Goal: Find specific page/section: Find specific page/section

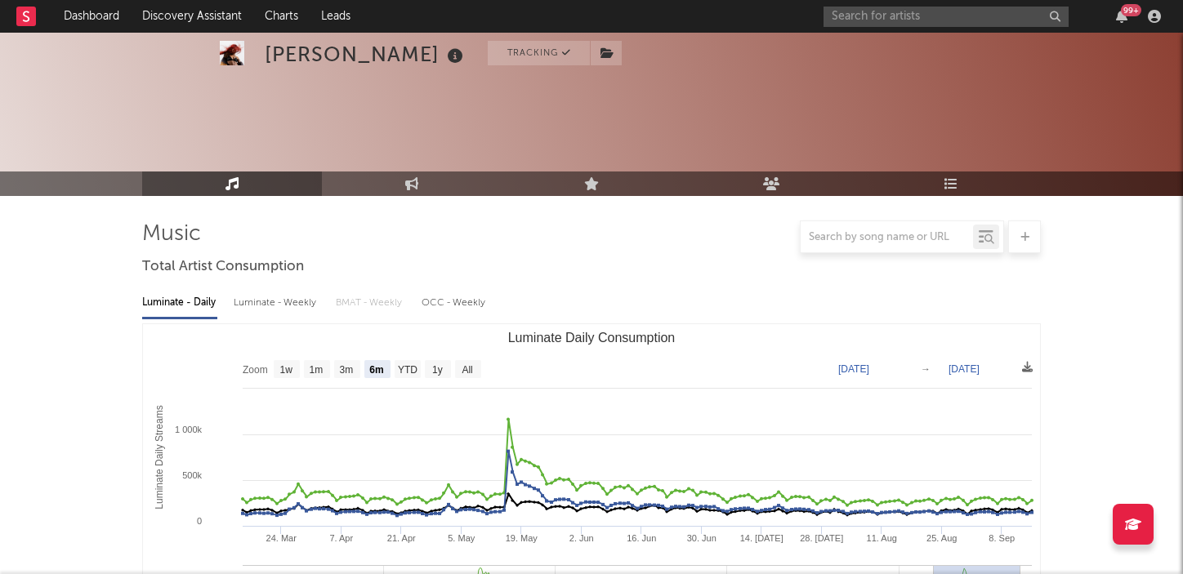
select select "6m"
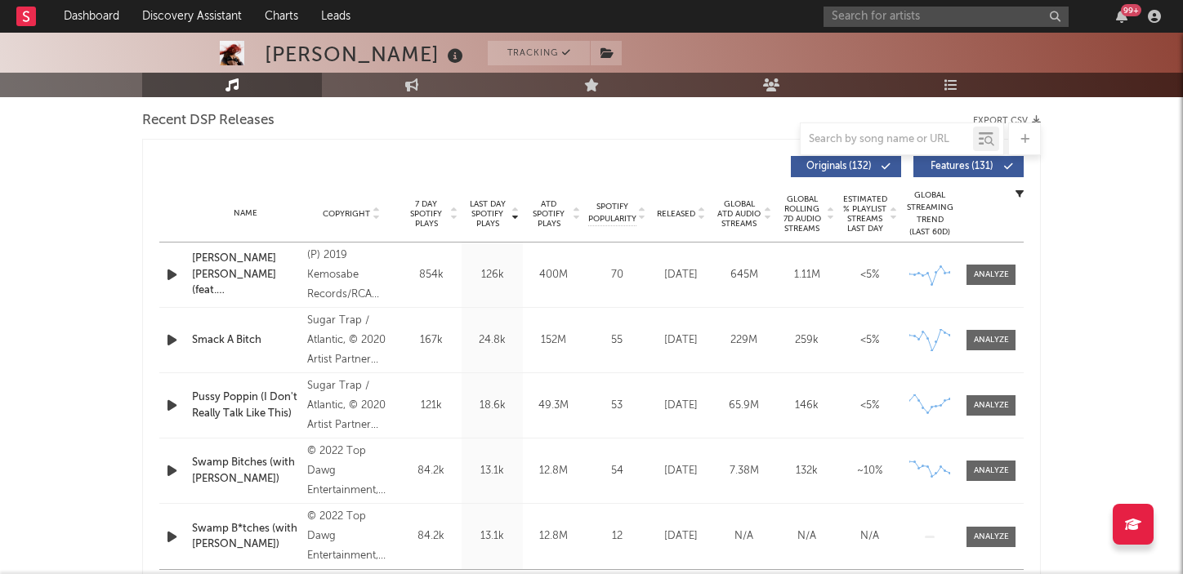
scroll to position [574, 0]
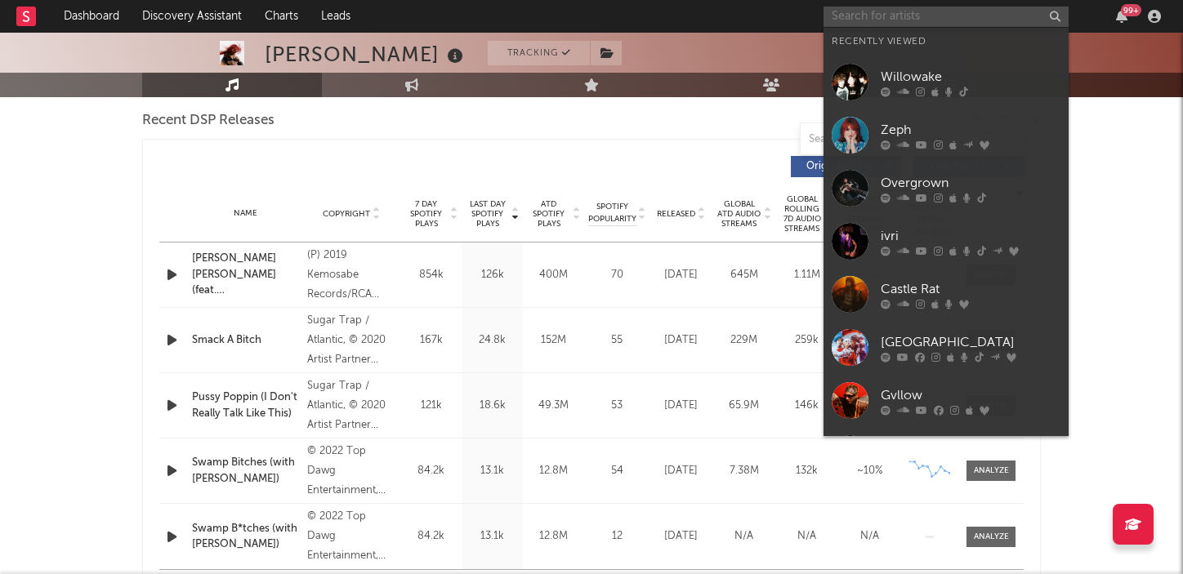
click at [927, 20] on input "text" at bounding box center [946, 17] width 245 height 20
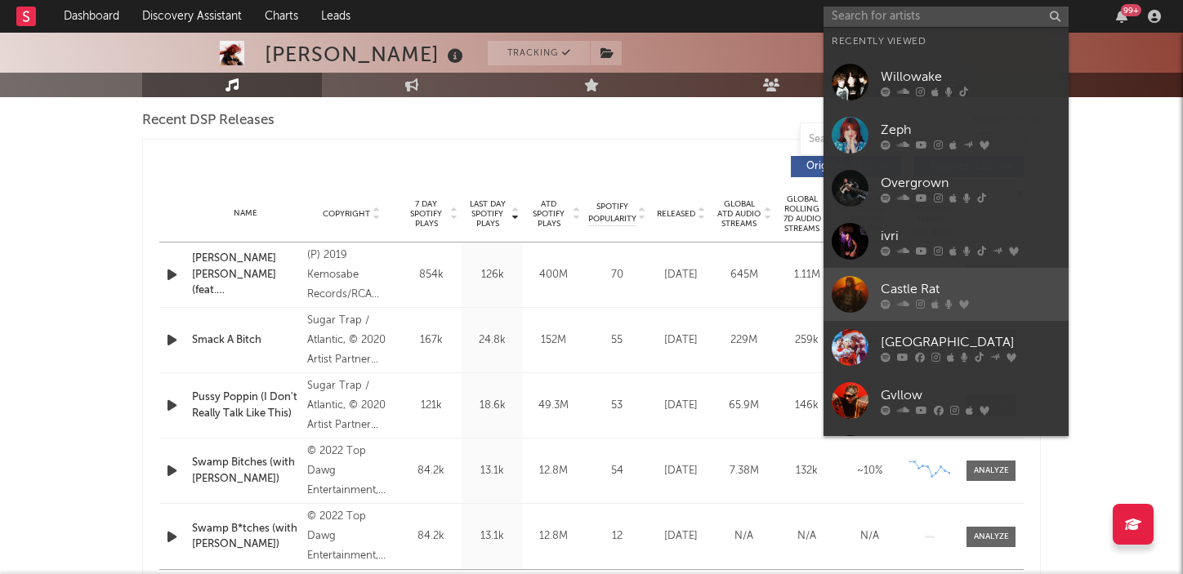
click at [908, 282] on div "Castle Rat" at bounding box center [971, 289] width 180 height 20
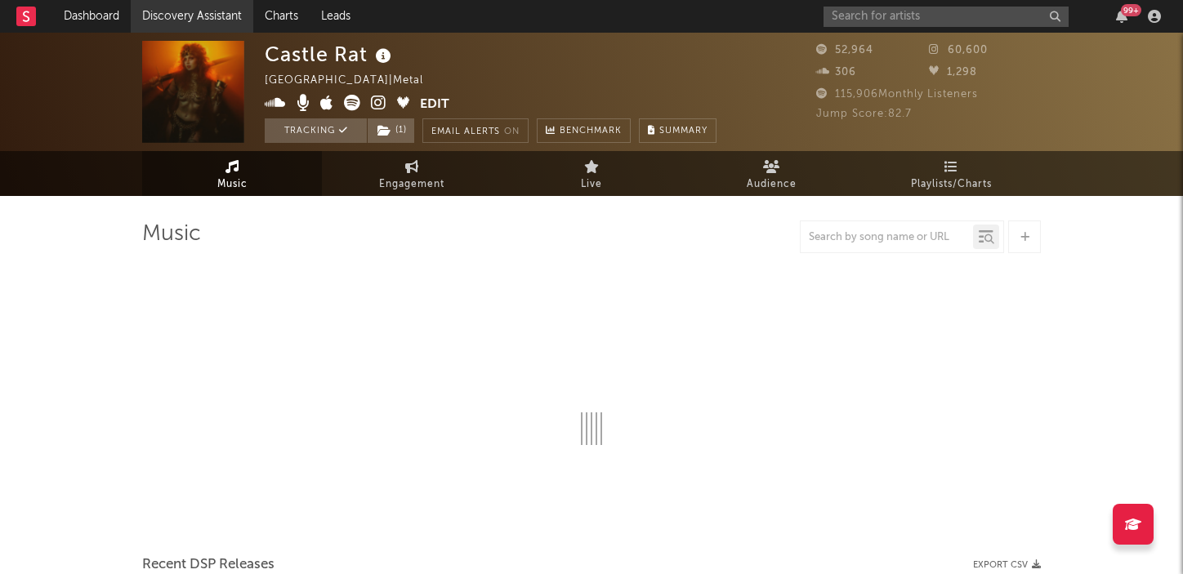
select select "6m"
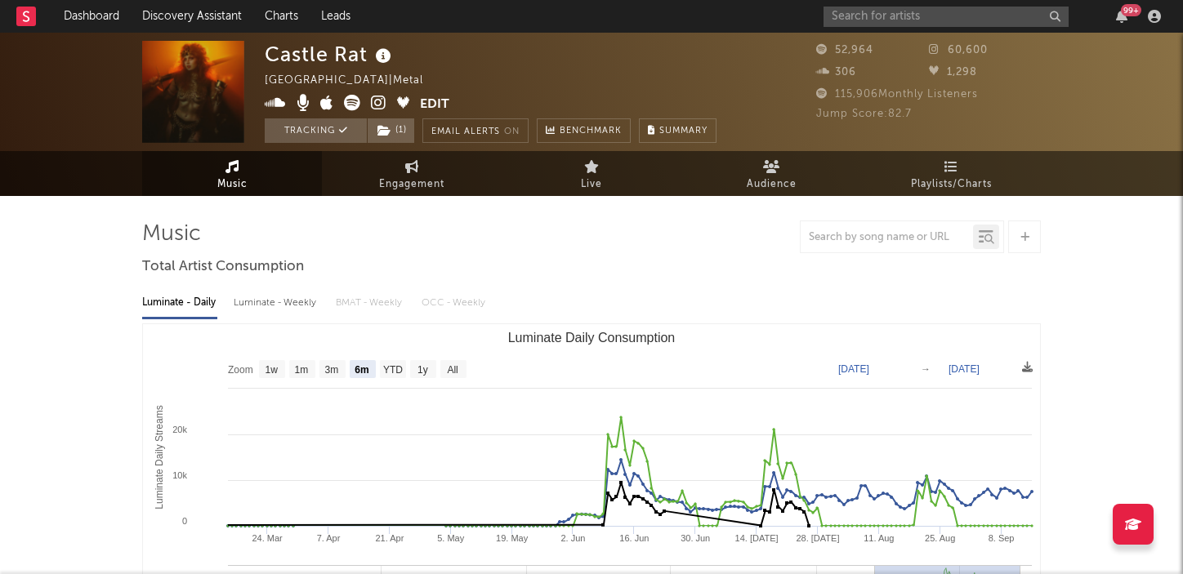
click at [642, 76] on div "Castle Rat [GEOGRAPHIC_DATA] | Metal Edit Tracking ( 1 ) Email Alerts On Benchm…" at bounding box center [491, 92] width 452 height 102
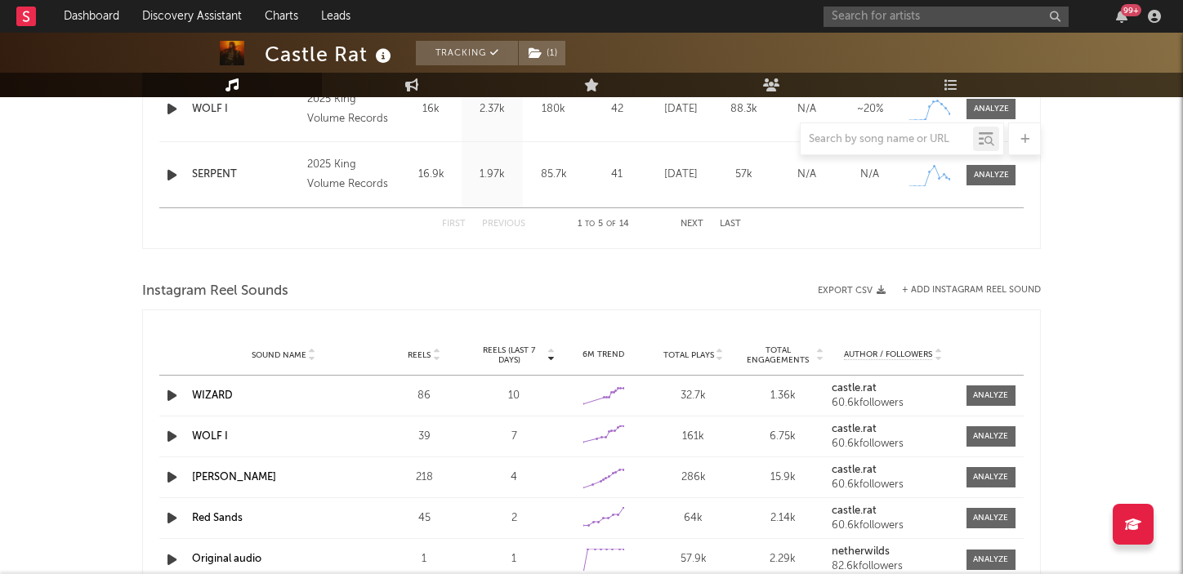
scroll to position [427, 0]
